Goal: Check status

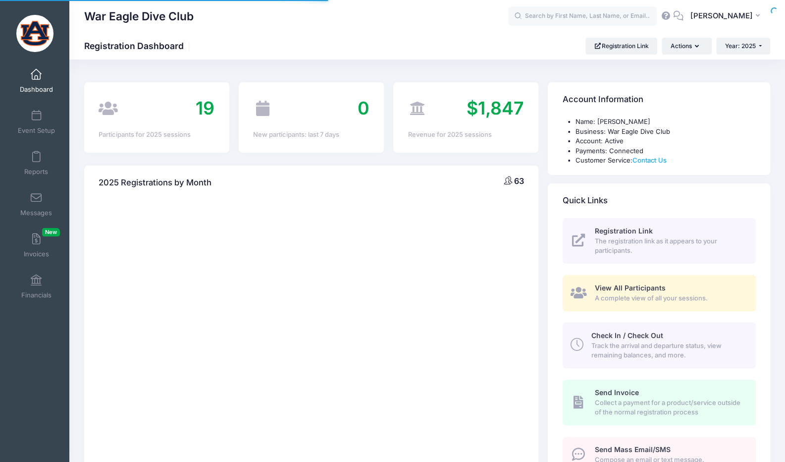
select select
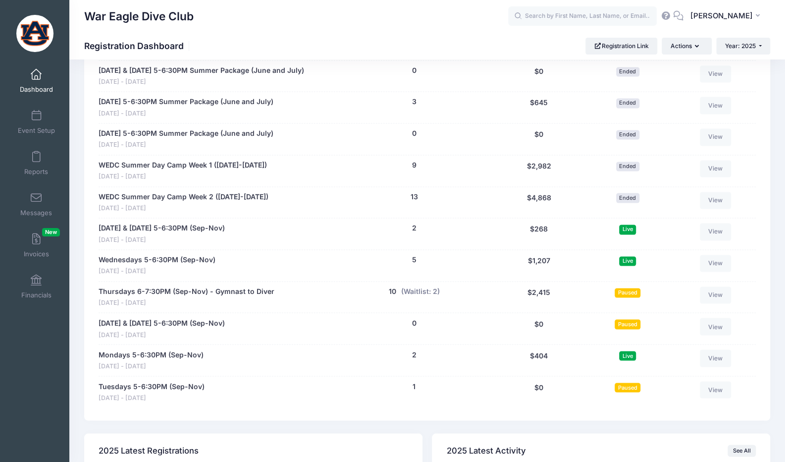
scroll to position [815, 0]
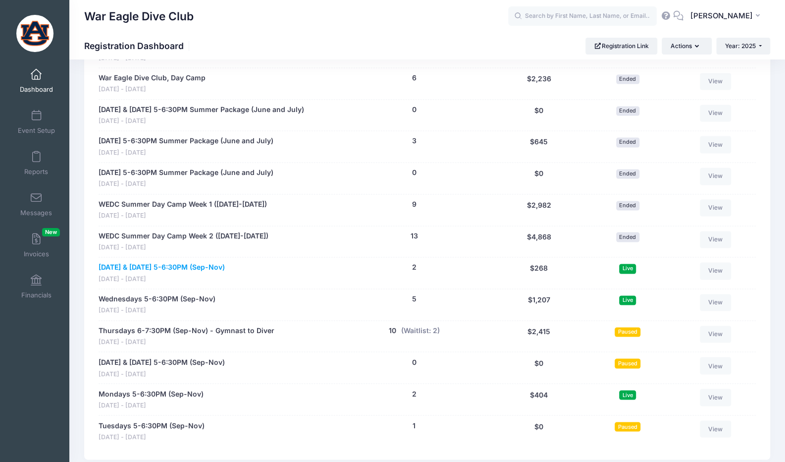
click at [188, 262] on link "[DATE] & [DATE] 5-6:30PM (Sep-Nov)" at bounding box center [162, 267] width 126 height 10
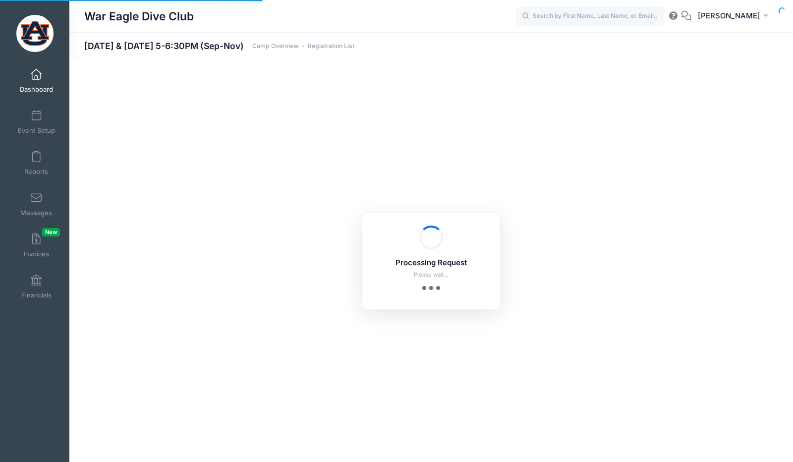
select select "10"
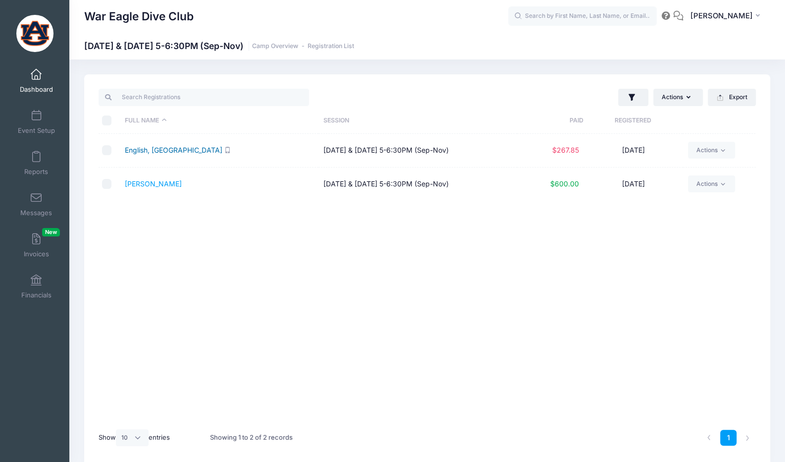
click at [172, 151] on link "English, Savannah" at bounding box center [174, 150] width 98 height 8
